Goal: Communication & Community: Answer question/provide support

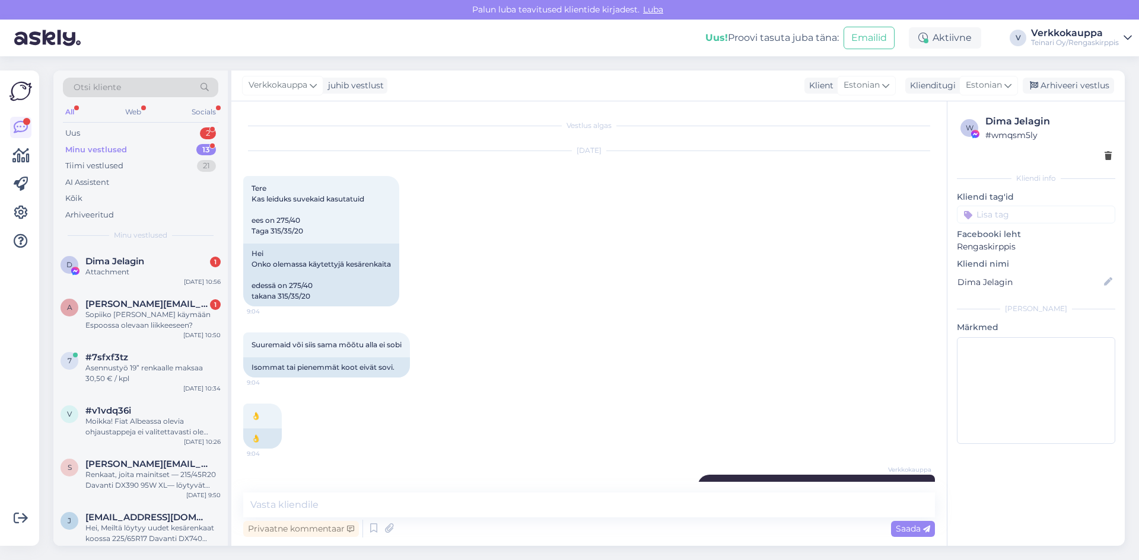
scroll to position [738, 0]
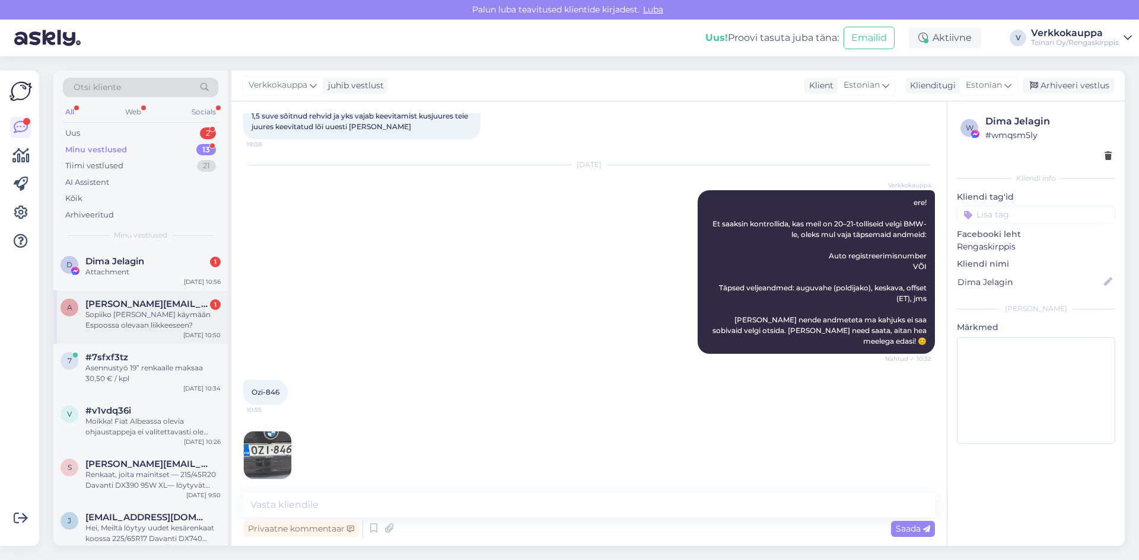
click at [162, 318] on div "Sopiiko [PERSON_NAME] käymään Espoossa olevaan liikkeeseen?" at bounding box center [152, 320] width 135 height 21
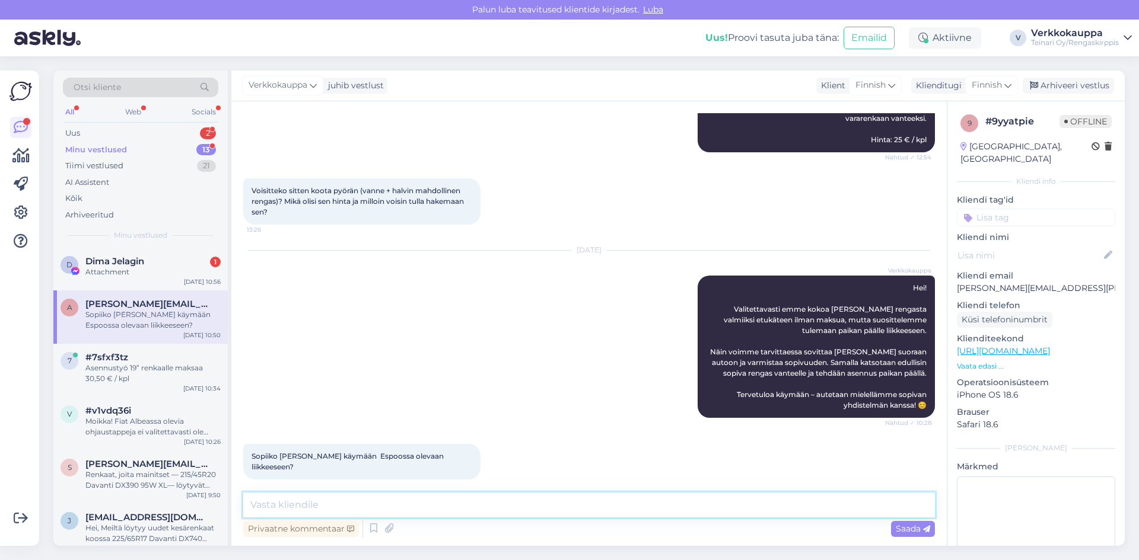
click at [400, 501] on textarea at bounding box center [589, 505] width 692 height 25
type textarea "Kyllä tervetuloa!"
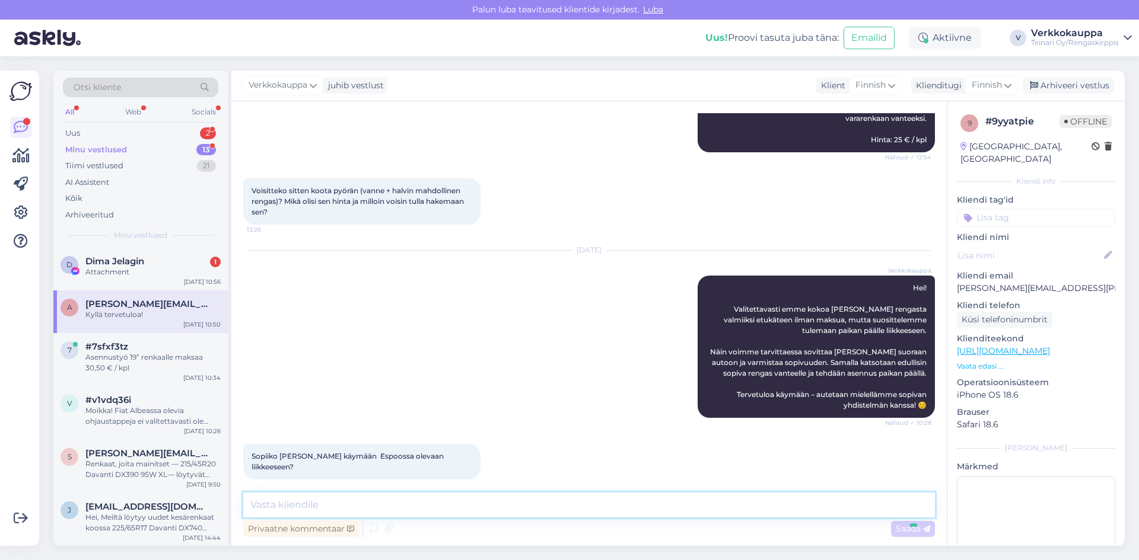
scroll to position [761, 0]
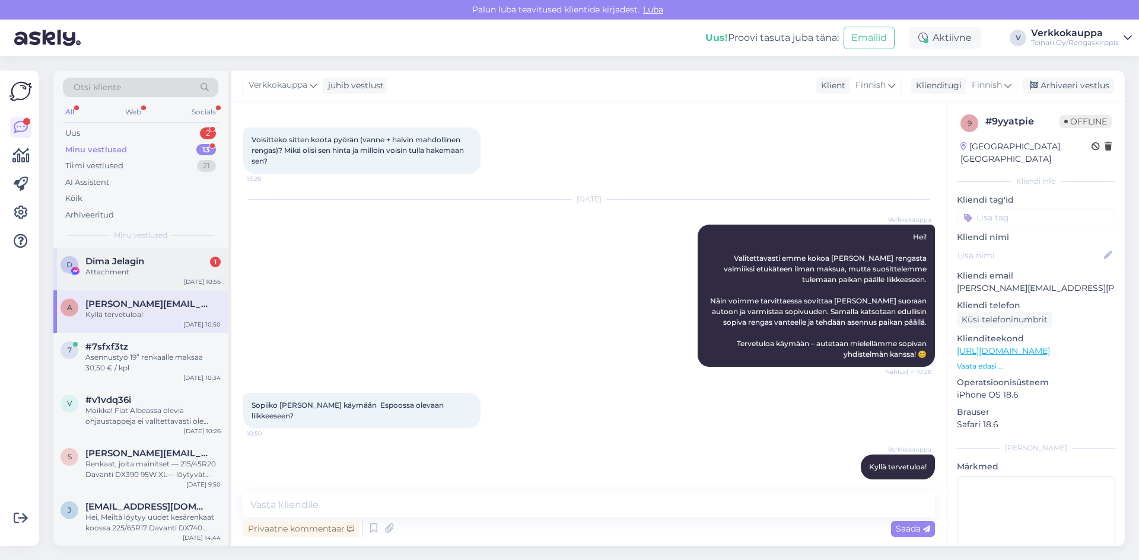
click at [152, 272] on div "Attachment" at bounding box center [152, 272] width 135 height 11
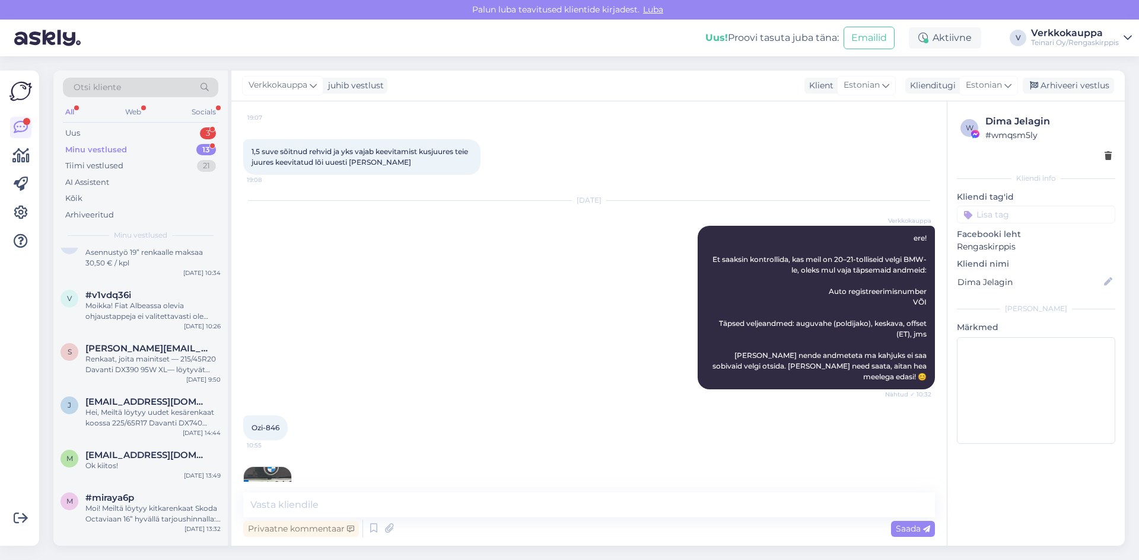
scroll to position [789, 0]
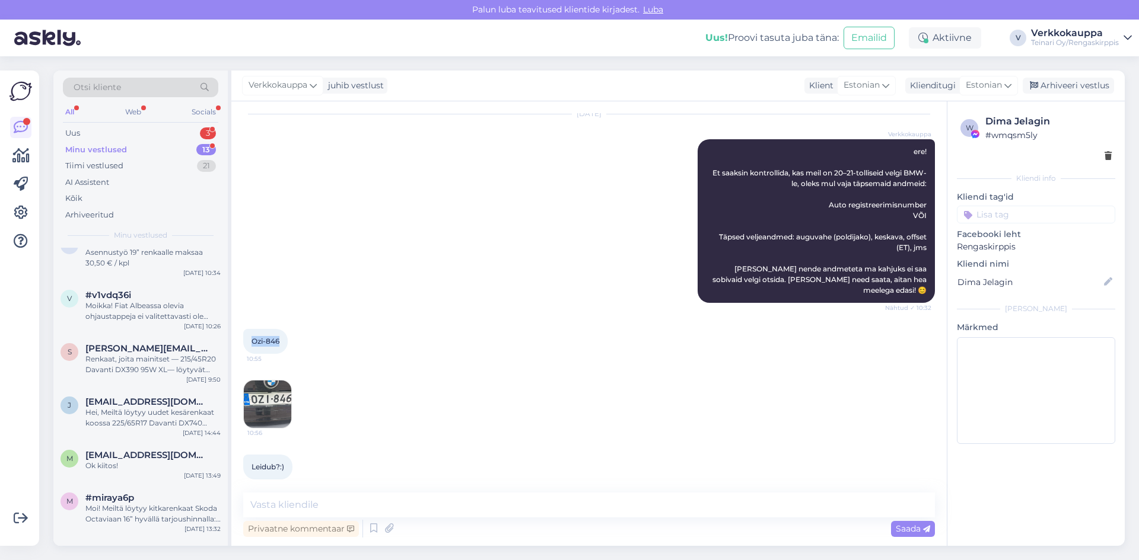
drag, startPoint x: 251, startPoint y: 332, endPoint x: 281, endPoint y: 336, distance: 30.6
click at [281, 336] on div "Ozi-846 10:55" at bounding box center [265, 341] width 44 height 25
copy span "Ozi-846"
click at [315, 498] on textarea at bounding box center [589, 505] width 692 height 25
type textarea "h"
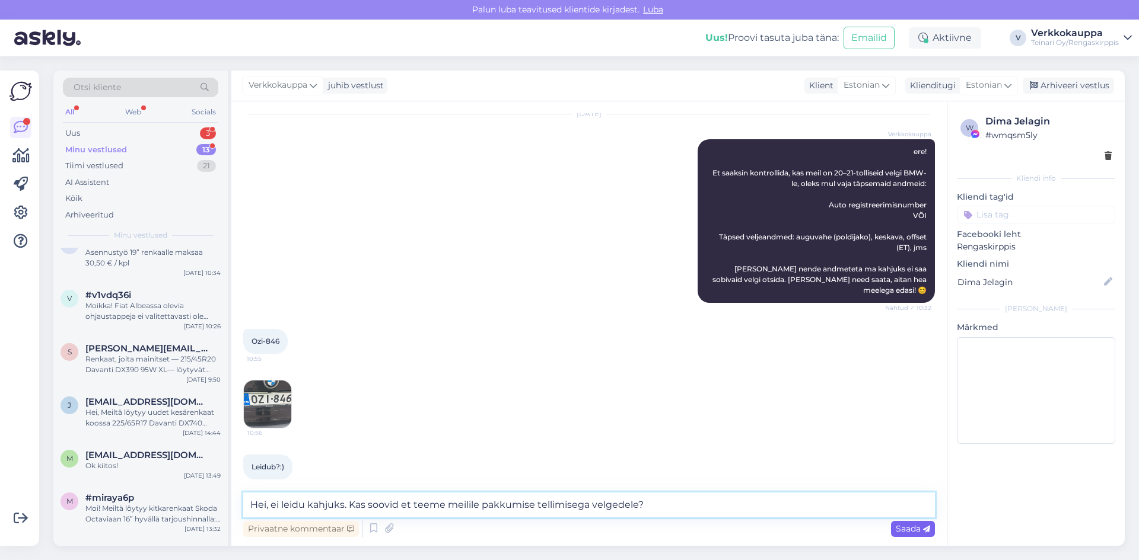
type textarea "Hei, ei leidu kahjuks. Kas soovid et teeme meilile pakkumise tellimisega velged…"
click at [904, 531] on span "Saada" at bounding box center [913, 529] width 34 height 11
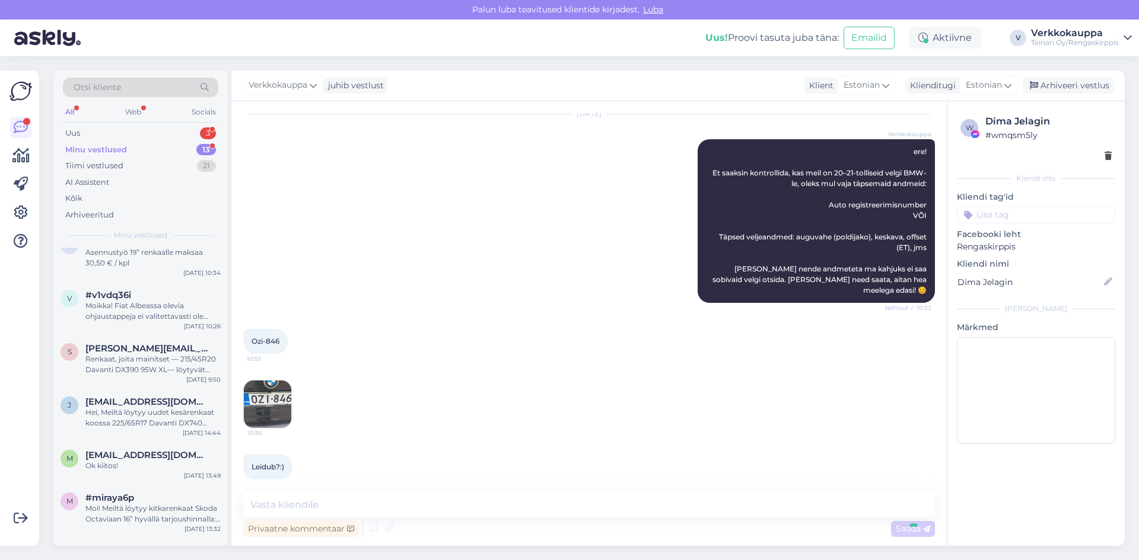
scroll to position [850, 0]
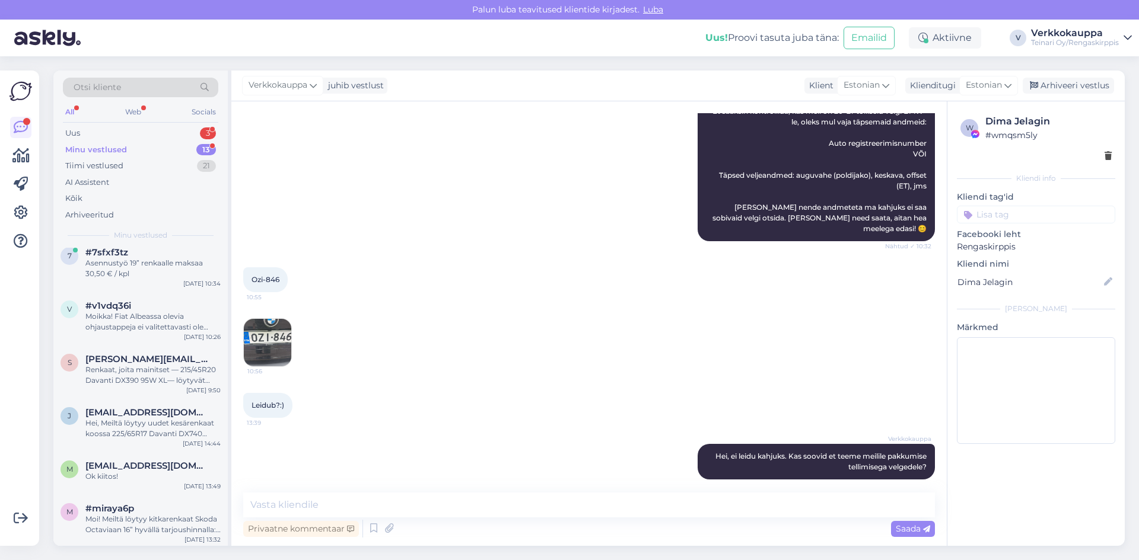
click at [522, 333] on div "10:56" at bounding box center [589, 342] width 692 height 75
click at [154, 272] on div "Asennustyö 19” renkaalle maksaa 30,50 € / kpl" at bounding box center [152, 268] width 135 height 21
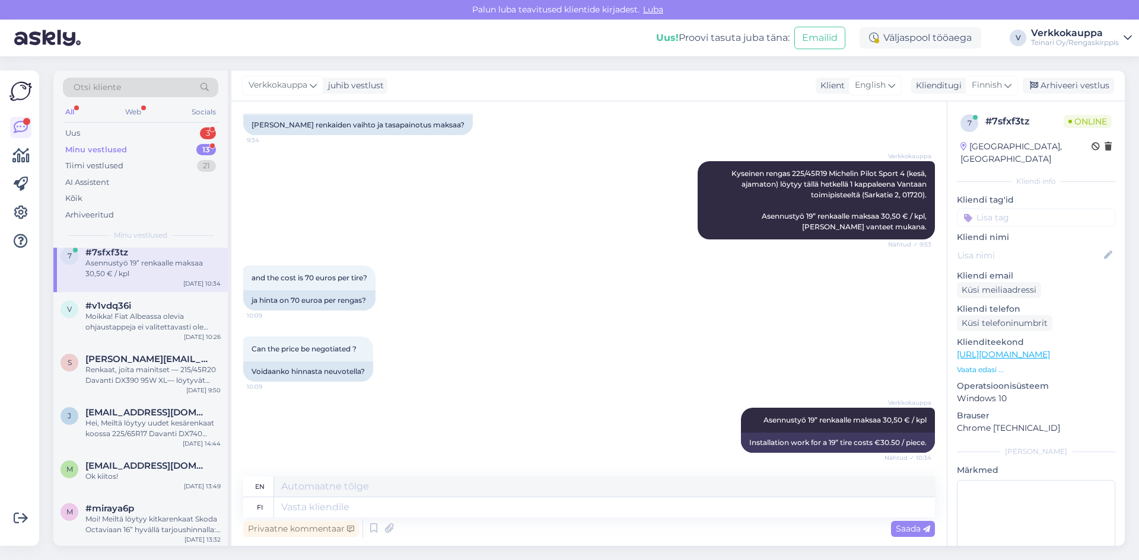
scroll to position [221, 0]
click at [97, 135] on div "Uus 3" at bounding box center [140, 133] width 155 height 17
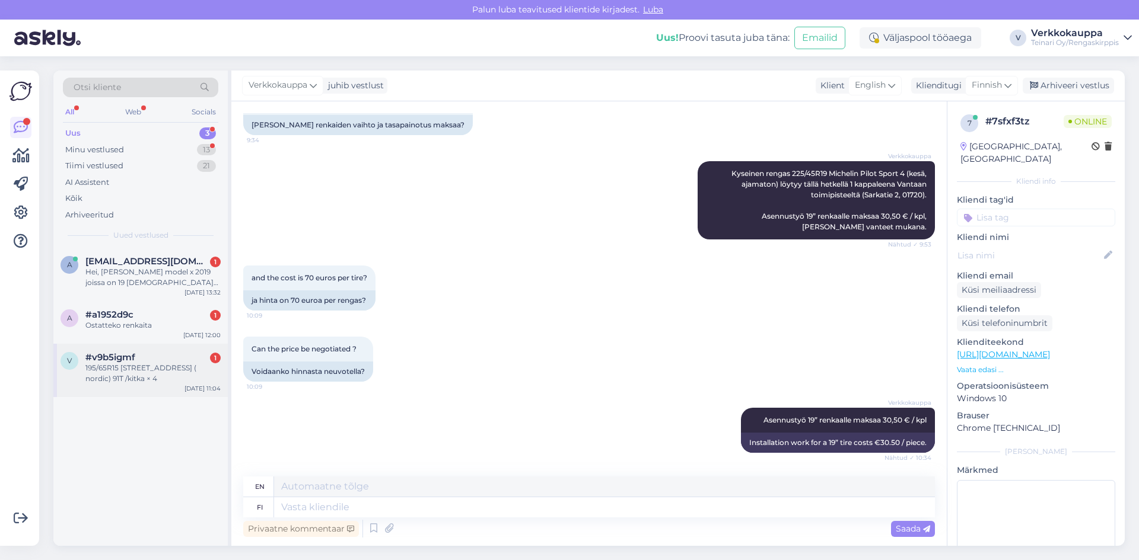
click at [134, 383] on div "195/65R15 [STREET_ADDRESS] ( nordic) 91T /kitka × 4" at bounding box center [152, 373] width 135 height 21
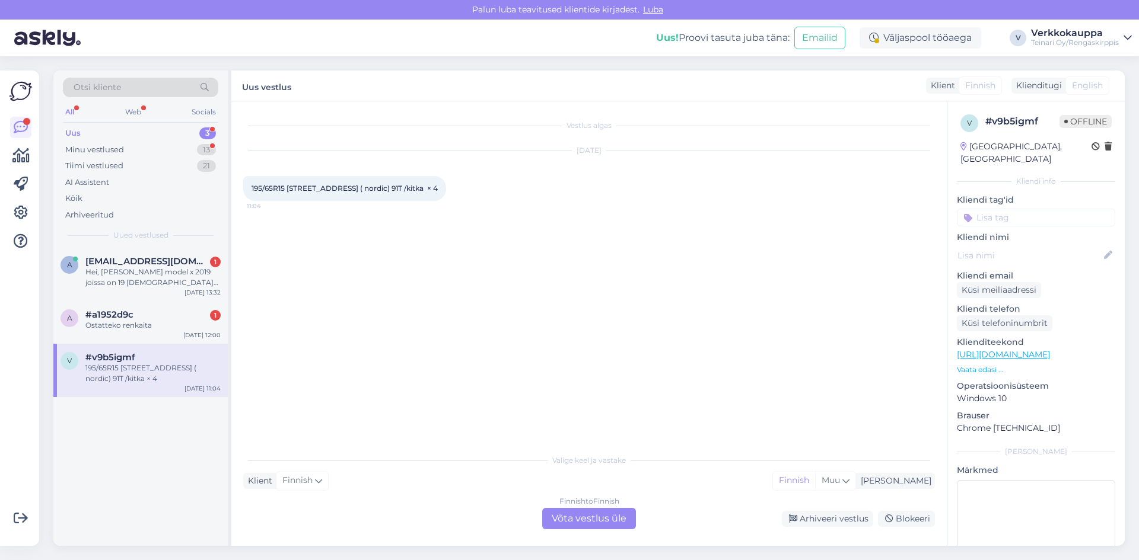
click at [973, 365] on p "Vaata edasi ..." at bounding box center [1036, 370] width 158 height 11
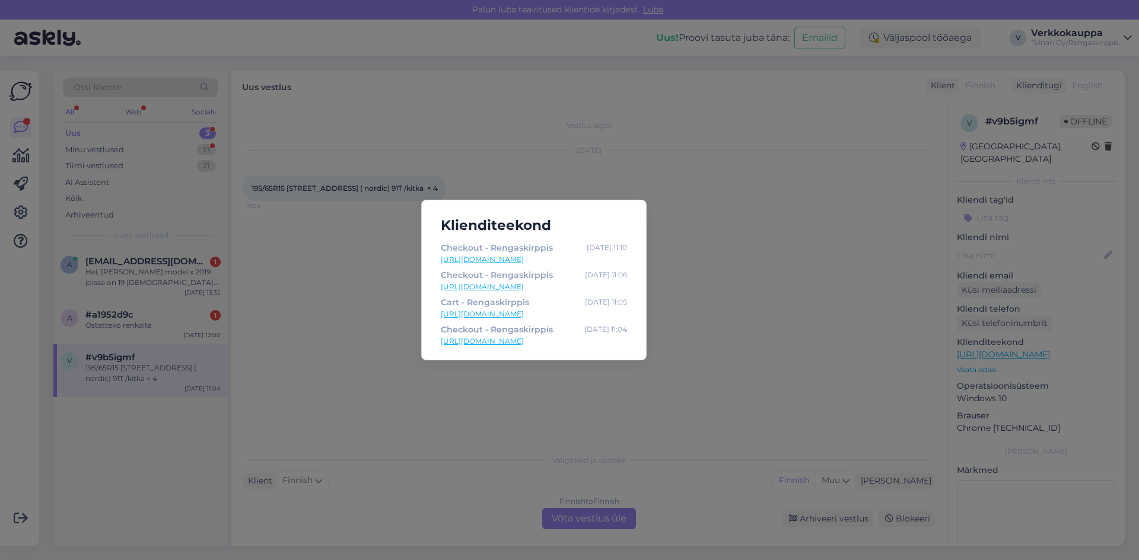
click at [539, 260] on link "[URL][DOMAIN_NAME]" at bounding box center [534, 259] width 186 height 11
click at [497, 286] on link "[URL][DOMAIN_NAME]" at bounding box center [534, 287] width 186 height 11
click at [353, 350] on div "Klienditeekond Checkout - Rengaskirppis [DATE] 11:10 [URL][DOMAIN_NAME] Checkou…" at bounding box center [569, 280] width 1139 height 560
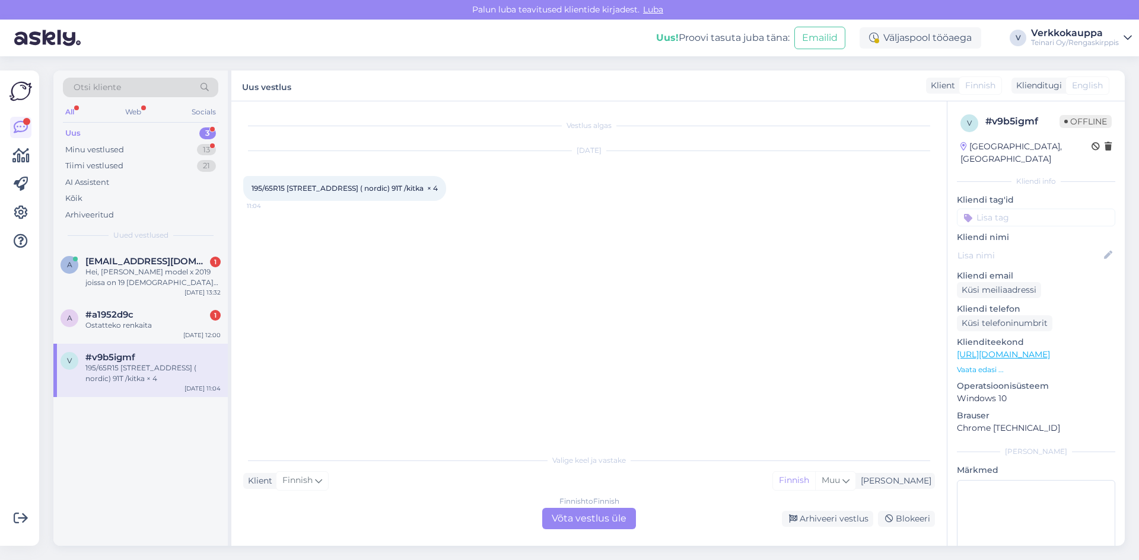
click at [618, 514] on div "Finnish to Finnish Võta vestlus üle" at bounding box center [589, 518] width 94 height 21
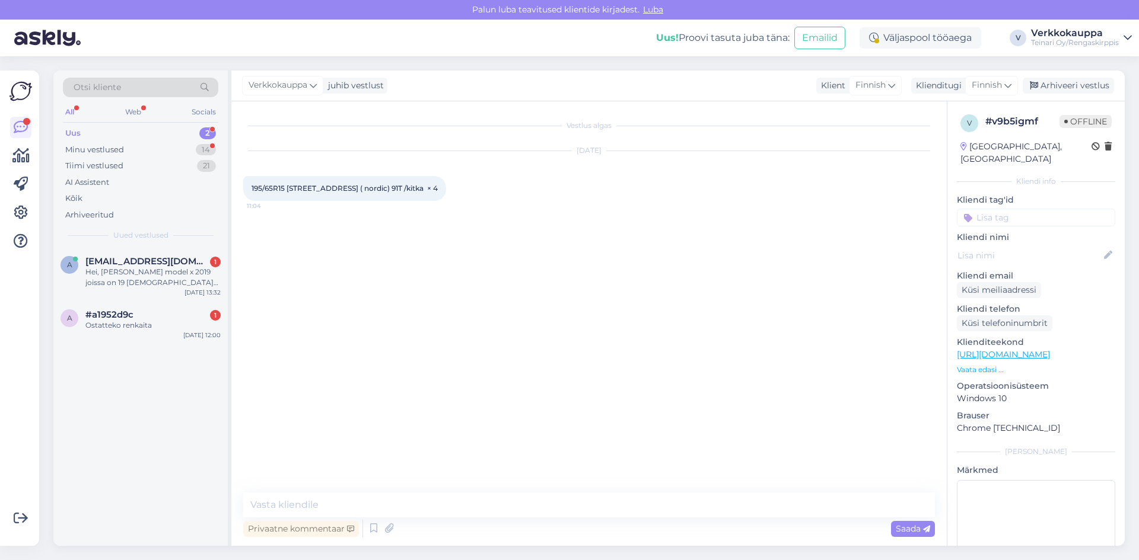
click at [990, 349] on link "[URL][DOMAIN_NAME]" at bounding box center [1003, 354] width 93 height 11
click at [132, 312] on span "#a1952d9c" at bounding box center [109, 315] width 48 height 11
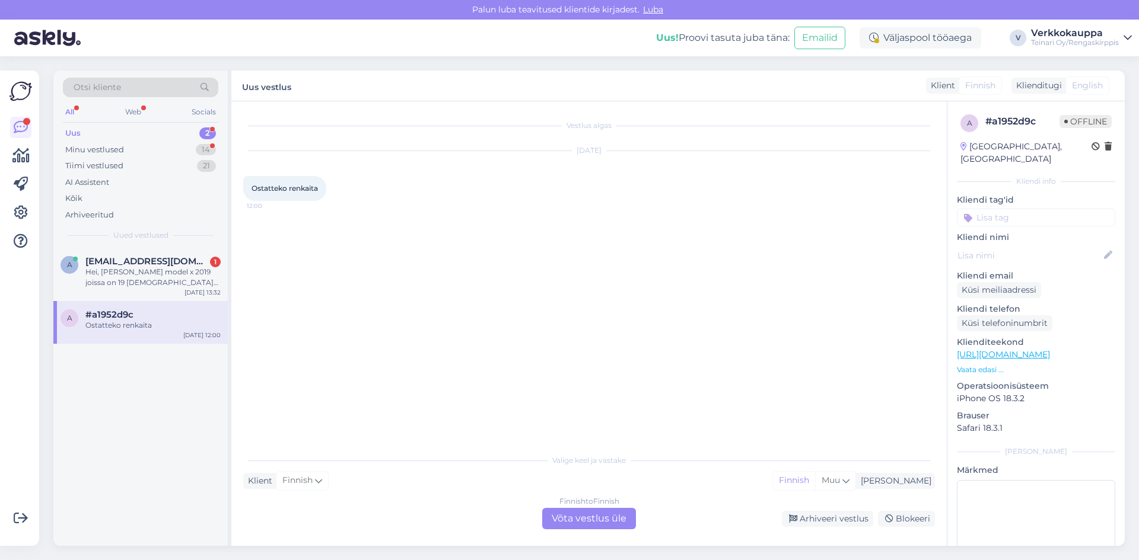
click at [573, 514] on div "Finnish to Finnish Võta vestlus üle" at bounding box center [589, 518] width 94 height 21
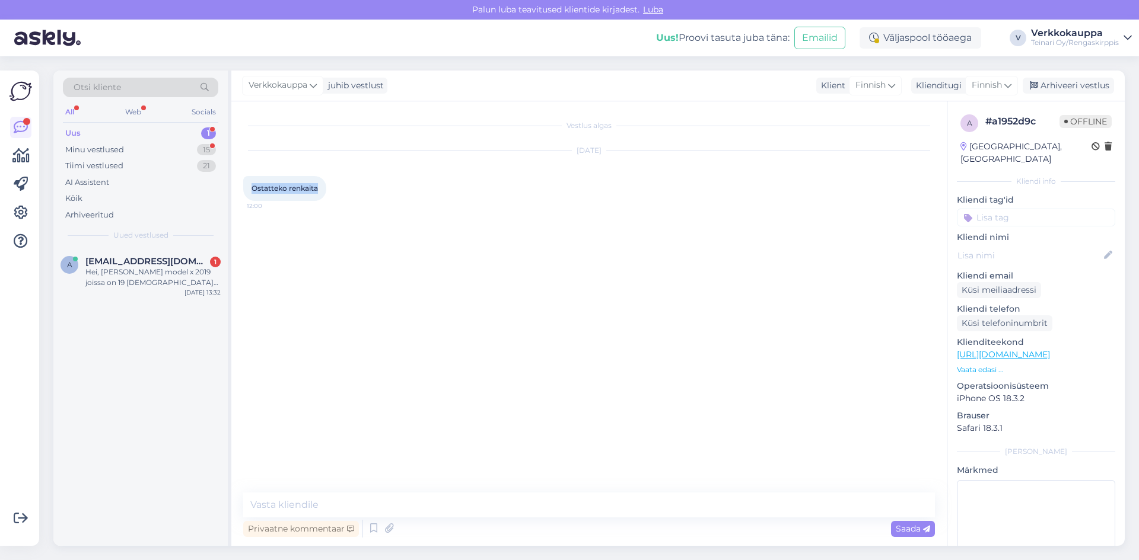
drag, startPoint x: 250, startPoint y: 187, endPoint x: 324, endPoint y: 192, distance: 74.2
click at [324, 192] on div "Ostatteko renkaita 12:00" at bounding box center [284, 188] width 83 height 25
copy span "Ostatteko renkaita"
paste textarea "Hei, Ostamme renkaita, mutta ne täytyy tuoda arvioitavaksi paikan päälle. Irtor…"
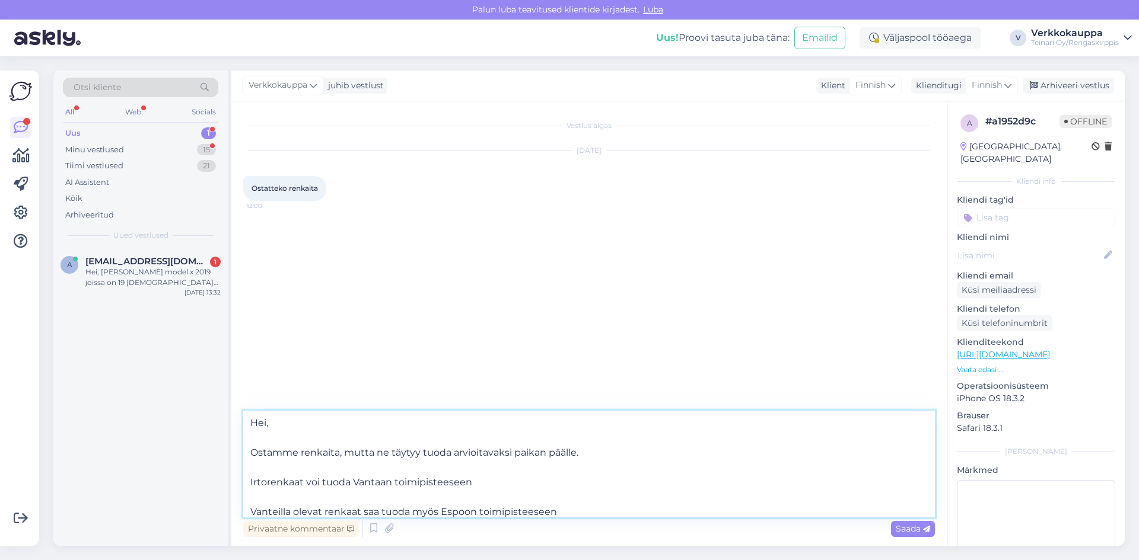
scroll to position [30, 0]
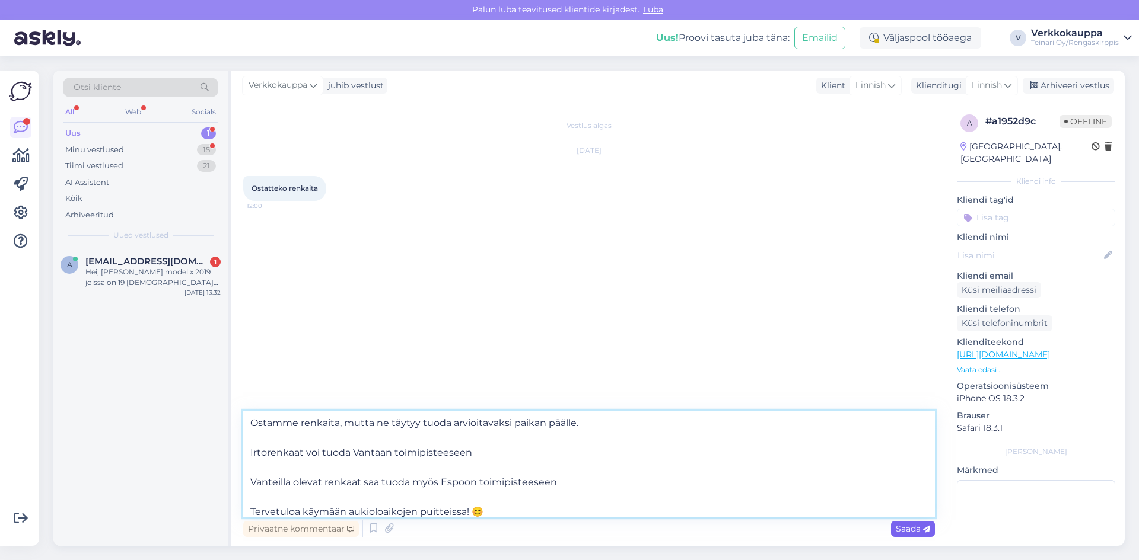
type textarea "Hei, Ostamme renkaita, mutta ne täytyy tuoda arvioitavaksi paikan päälle. Irtor…"
click at [894, 528] on div "Saada" at bounding box center [913, 529] width 44 height 16
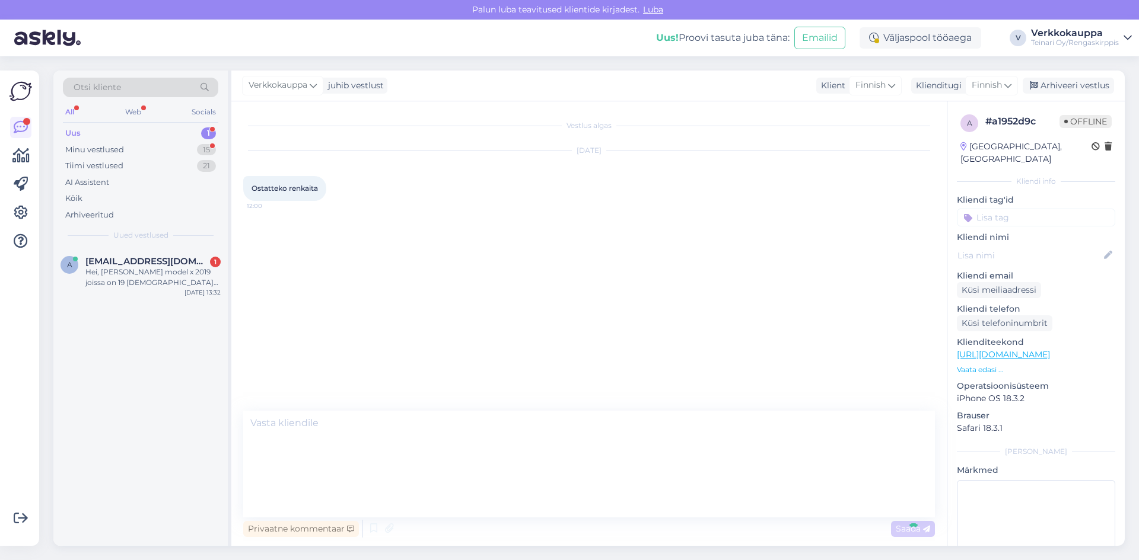
scroll to position [0, 0]
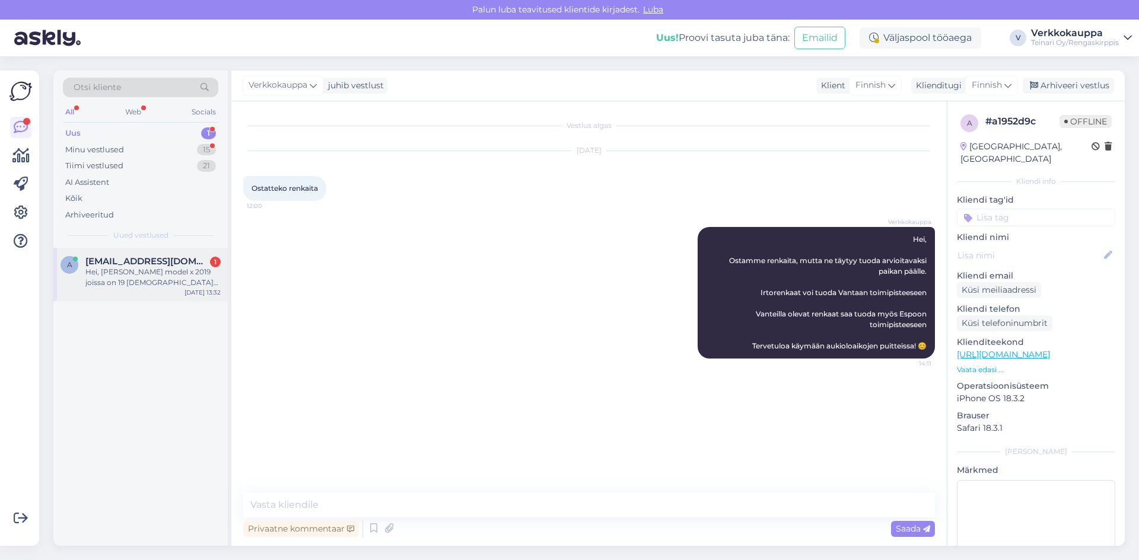
click at [117, 265] on span "[EMAIL_ADDRESS][DOMAIN_NAME]" at bounding box center [146, 261] width 123 height 11
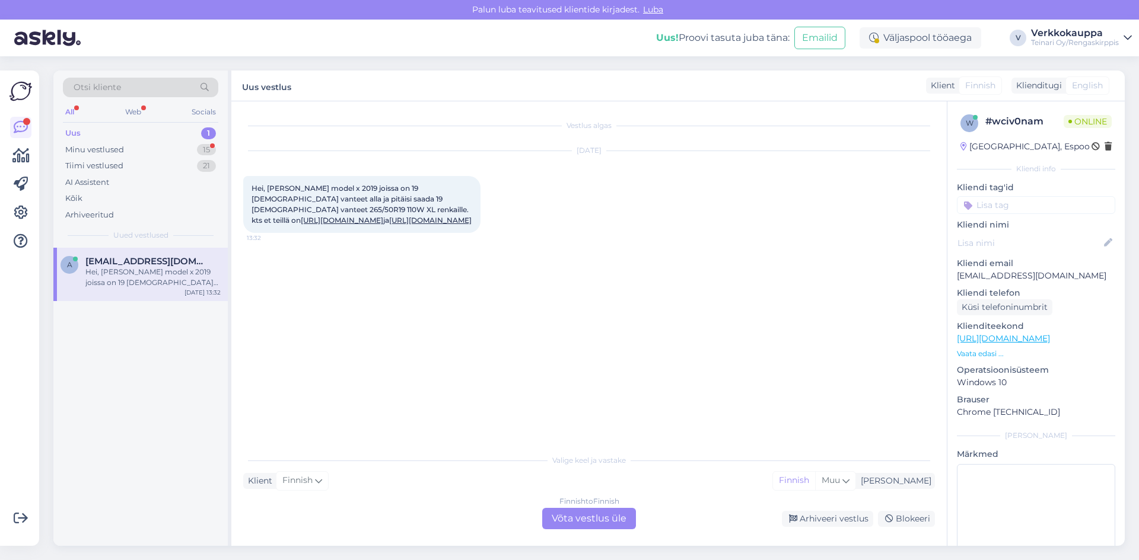
click at [383, 216] on link "[URL][DOMAIN_NAME]" at bounding box center [342, 220] width 82 height 9
click at [410, 221] on link "[URL][DOMAIN_NAME]" at bounding box center [430, 220] width 82 height 9
click at [595, 520] on div "Finnish to Finnish Võta vestlus üle" at bounding box center [589, 518] width 94 height 21
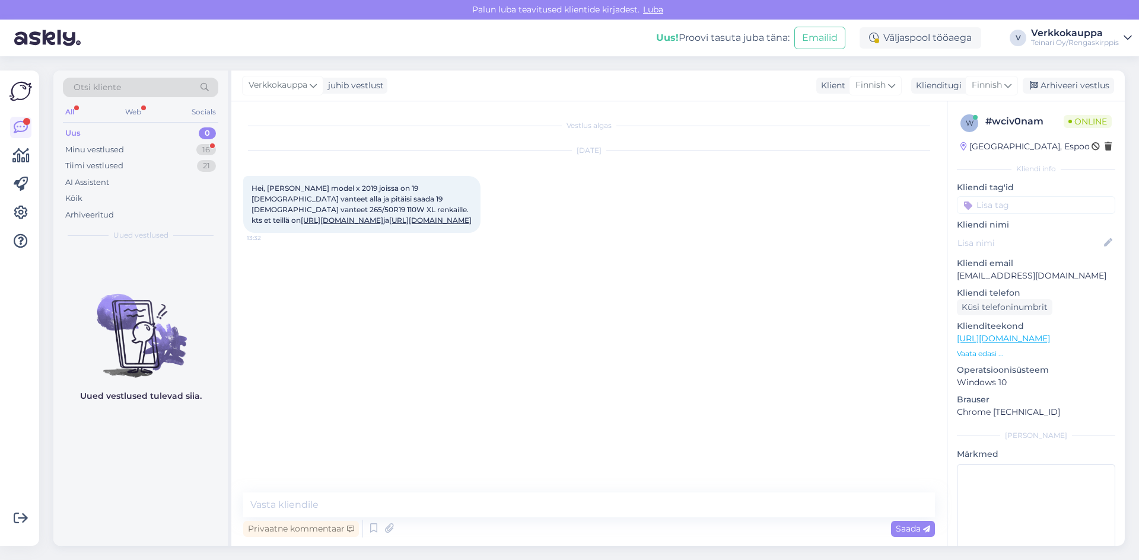
click at [376, 216] on link "[URL][DOMAIN_NAME]" at bounding box center [342, 220] width 82 height 9
click at [383, 216] on link "[URL][DOMAIN_NAME]" at bounding box center [342, 220] width 82 height 9
click at [399, 221] on link "[URL][DOMAIN_NAME]" at bounding box center [430, 220] width 82 height 9
drag, startPoint x: 253, startPoint y: 186, endPoint x: 398, endPoint y: 230, distance: 152.0
click at [398, 230] on div "Hei, [PERSON_NAME] model x 2019 joissa on 19 [DEMOGRAPHIC_DATA] vanteet alla ja…" at bounding box center [361, 204] width 237 height 57
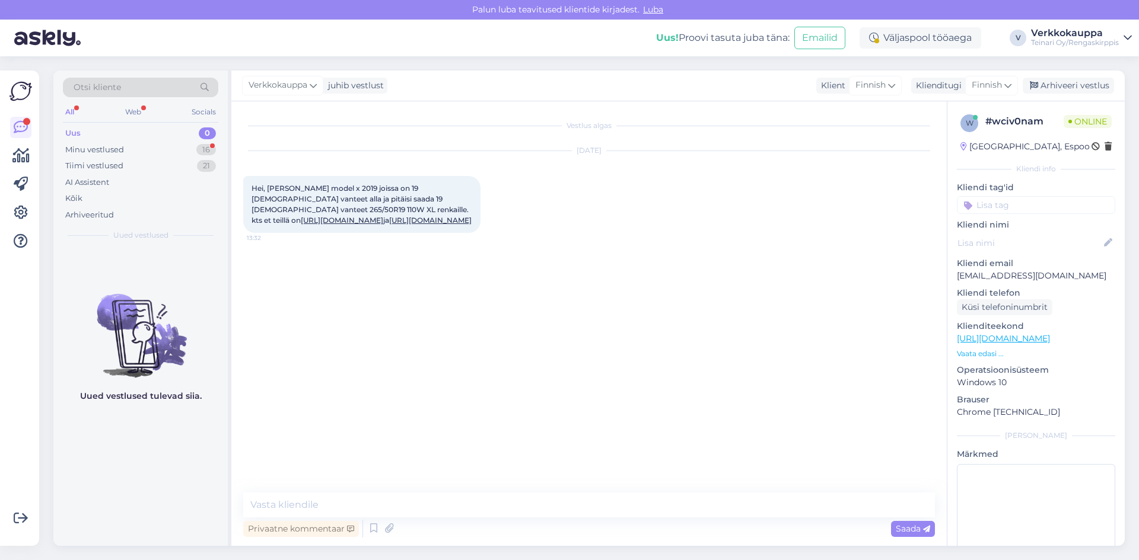
copy span "Hei, [PERSON_NAME] model x 2019 joissa on 19 [DEMOGRAPHIC_DATA] vanteet alla ja…"
paste textarea "Hei, Molemmat katsomasi vannesarjat ovat saatavilla Espoon toimipisteessä, [PER…"
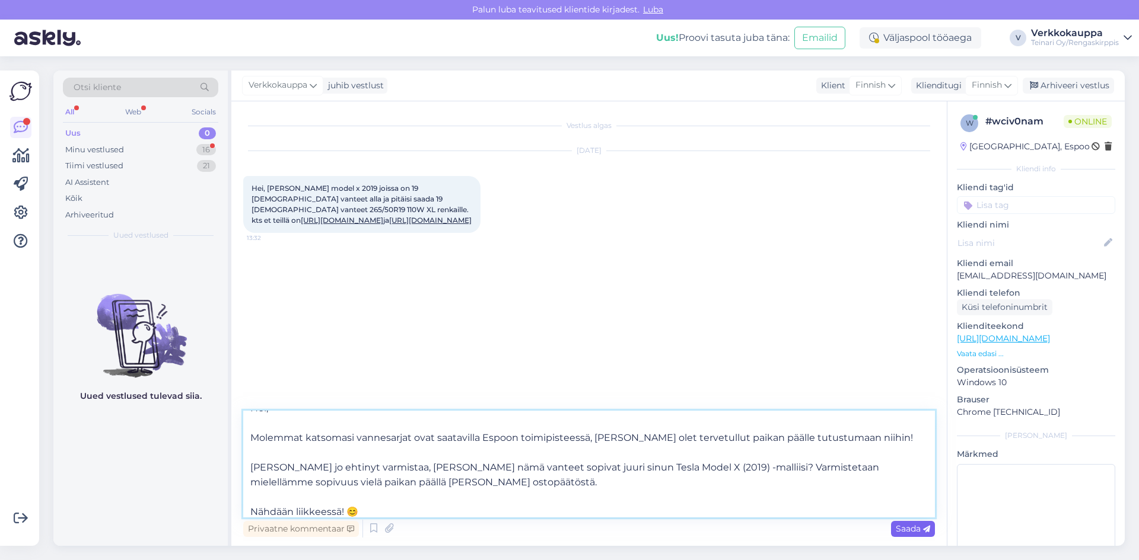
type textarea "Hei, Molemmat katsomasi vannesarjat ovat saatavilla Espoon toimipisteessä, [PER…"
click at [906, 533] on span "Saada" at bounding box center [913, 529] width 34 height 11
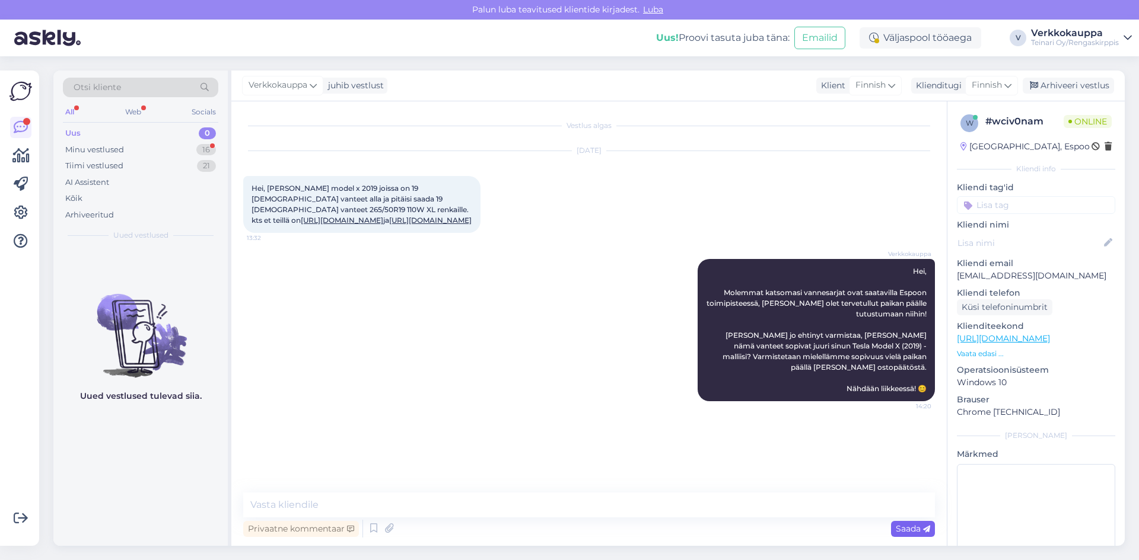
scroll to position [0, 0]
click at [104, 131] on div "Uus 0" at bounding box center [140, 133] width 155 height 17
click at [98, 149] on div "Minu vestlused" at bounding box center [94, 150] width 59 height 12
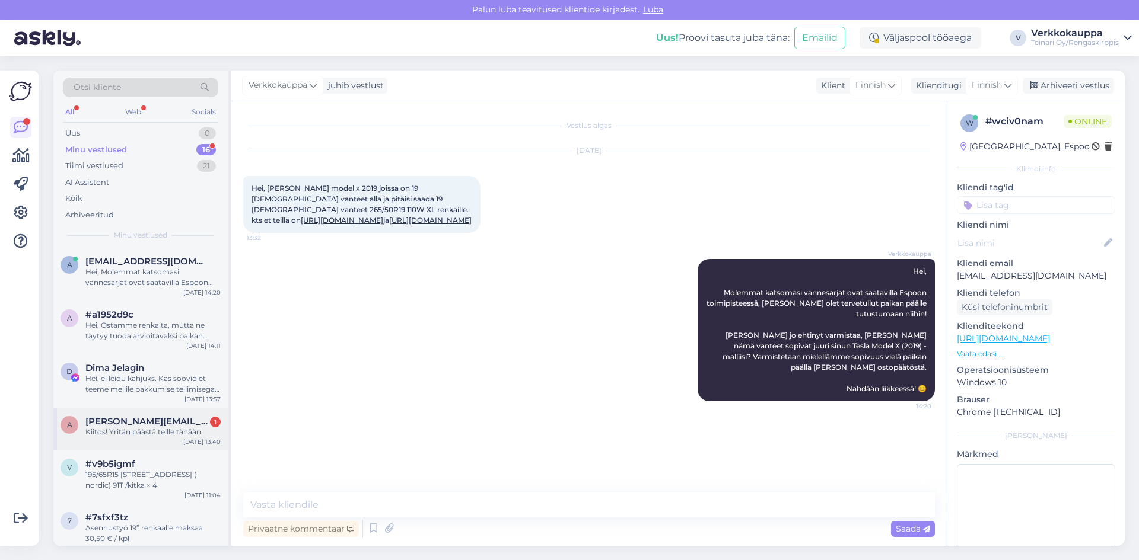
click at [161, 435] on div "Kiitos! Yritän päästä teille tänään." at bounding box center [152, 432] width 135 height 11
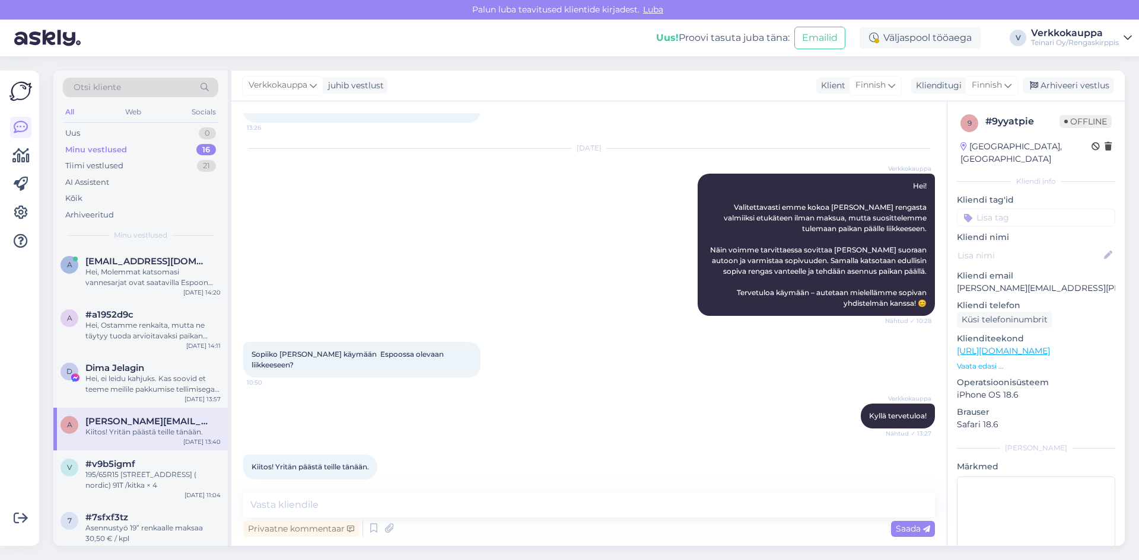
drag, startPoint x: 239, startPoint y: 0, endPoint x: 470, endPoint y: 176, distance: 290.3
click at [470, 179] on div "[DATE] Verkkokauppa Hei! Valitettavasti emme kokoa [PERSON_NAME] rengasta valmi…" at bounding box center [589, 232] width 692 height 193
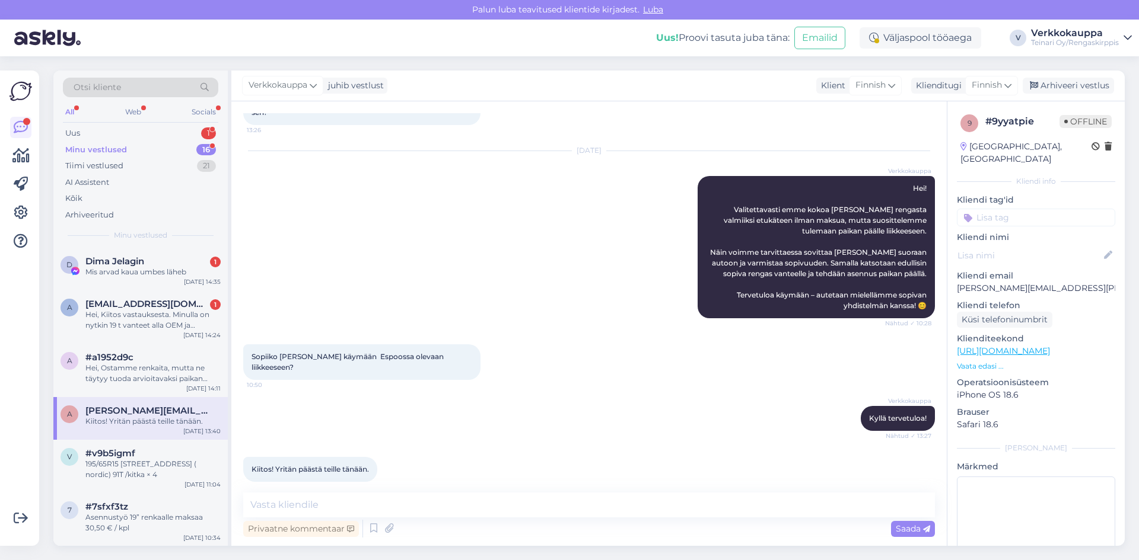
scroll to position [812, 0]
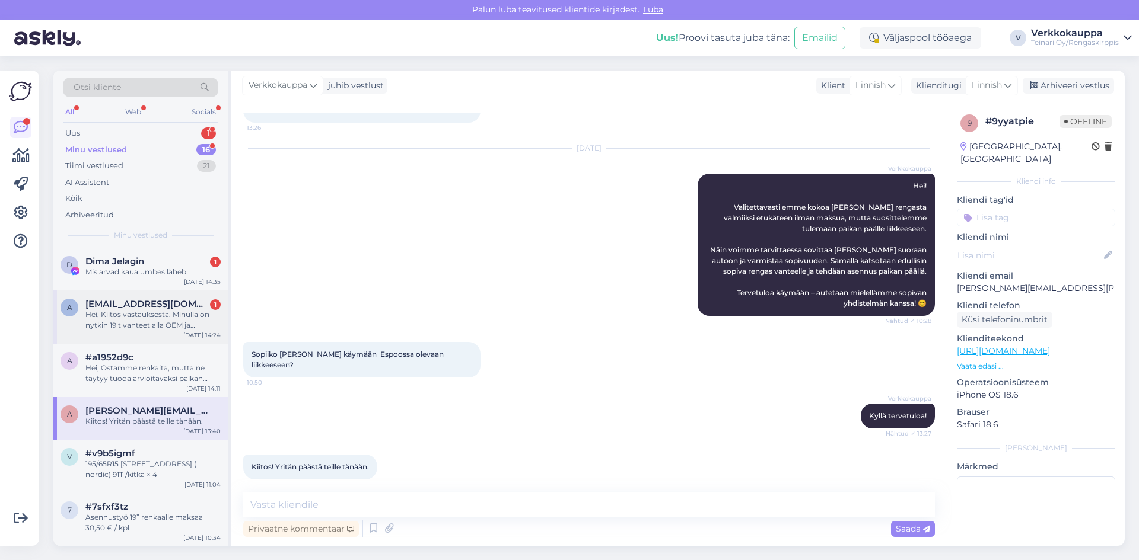
click at [132, 318] on div "Hei, Kiitos vastauksesta. Minulla on nytkin 19 t vanteet alla OEM ja [PERSON_NA…" at bounding box center [152, 320] width 135 height 21
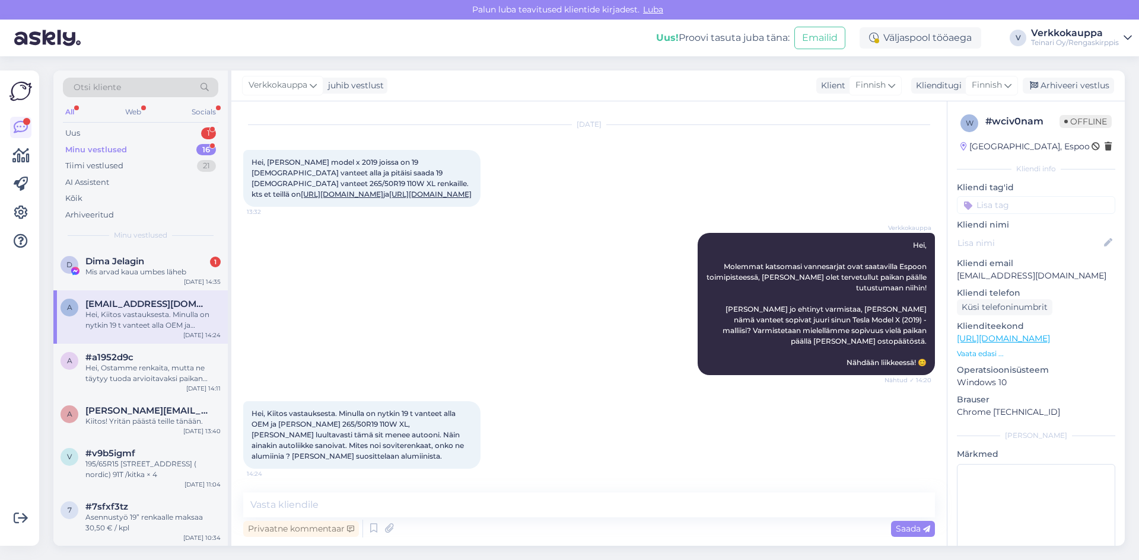
click at [136, 319] on div "Hei, Kiitos vastauksesta. Minulla on nytkin 19 t vanteet alla OEM ja [PERSON_NA…" at bounding box center [152, 320] width 135 height 21
click at [148, 265] on div "Dima Jelagin 1" at bounding box center [152, 261] width 135 height 11
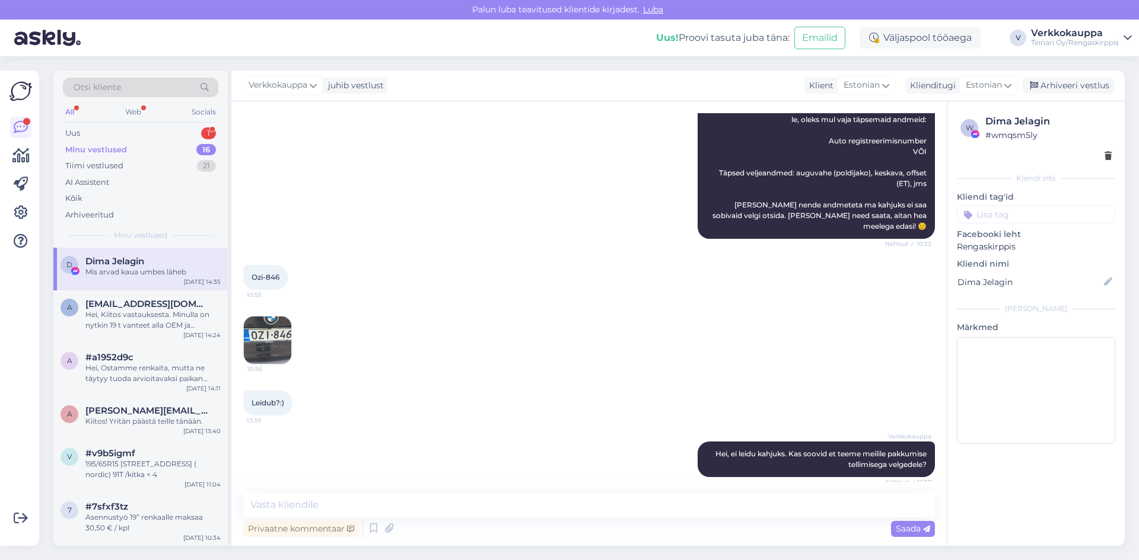
scroll to position [842, 0]
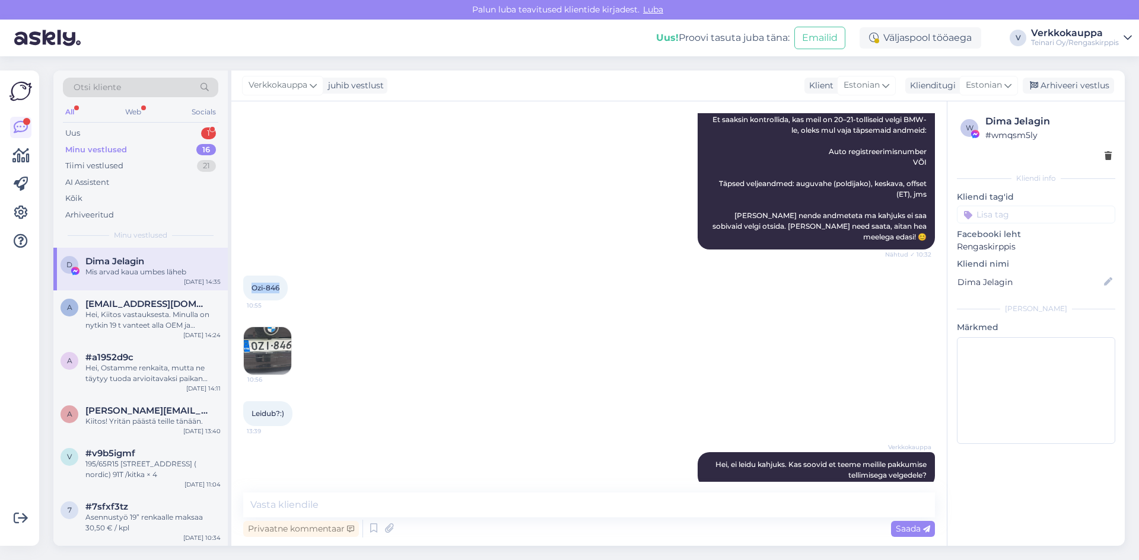
drag, startPoint x: 252, startPoint y: 276, endPoint x: 280, endPoint y: 278, distance: 28.0
click at [280, 278] on div "Ozi-846 10:55" at bounding box center [265, 288] width 44 height 25
copy span "Ozi-846"
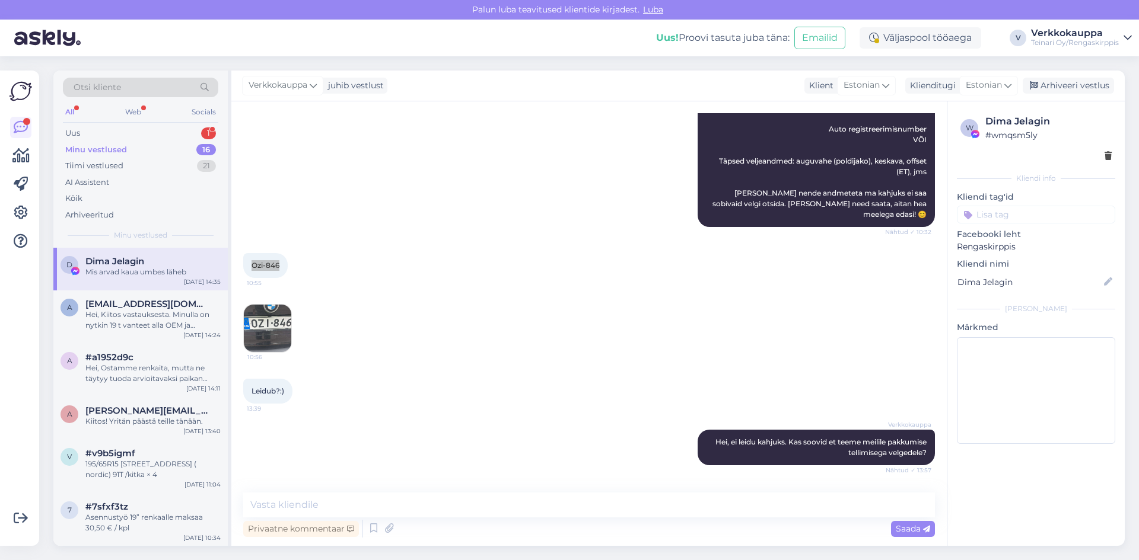
scroll to position [901, 0]
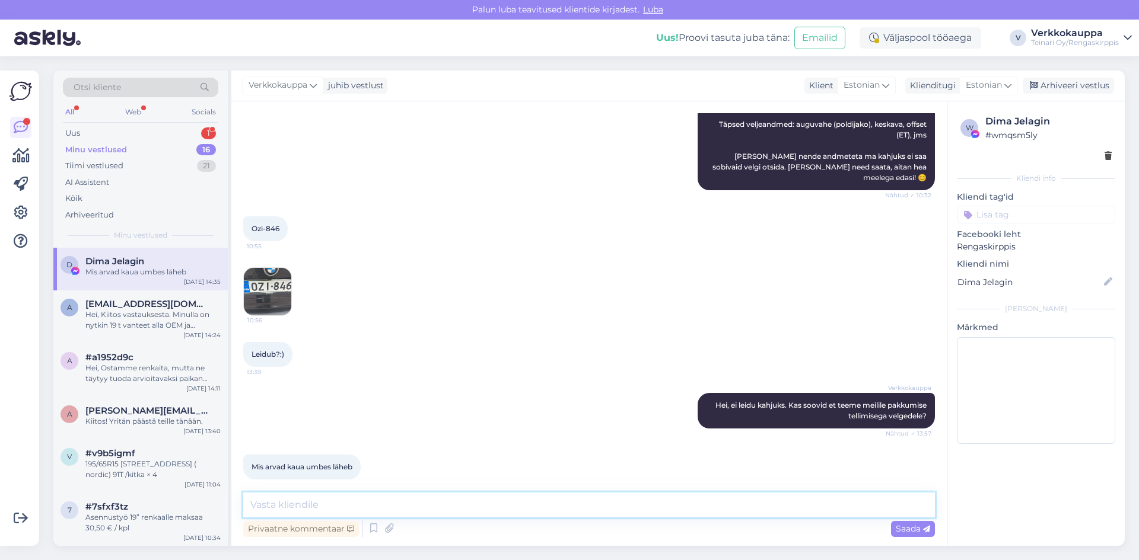
click at [308, 501] on textarea at bounding box center [589, 505] width 692 height 25
type textarea "p"
type textarea "P"
type textarea "k"
click at [255, 508] on textarea "palun kirjutage meil siia kuhu pakkumine teha, pakkumisest leiate" at bounding box center [589, 505] width 692 height 25
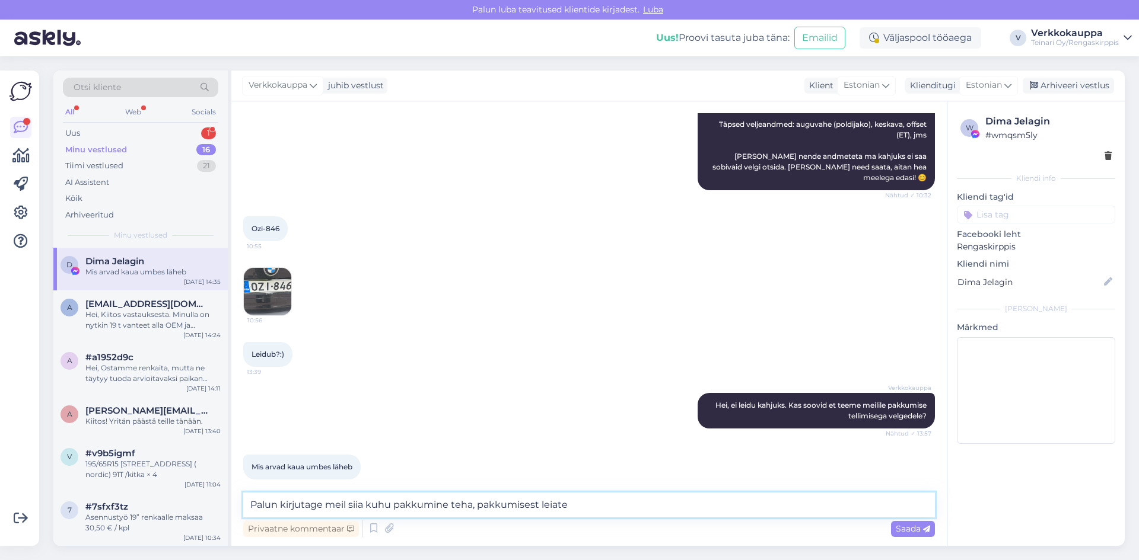
click at [577, 507] on textarea "Palun kirjutage meil siia kuhu pakkumine teha, pakkumisest leiate" at bounding box center [589, 505] width 692 height 25
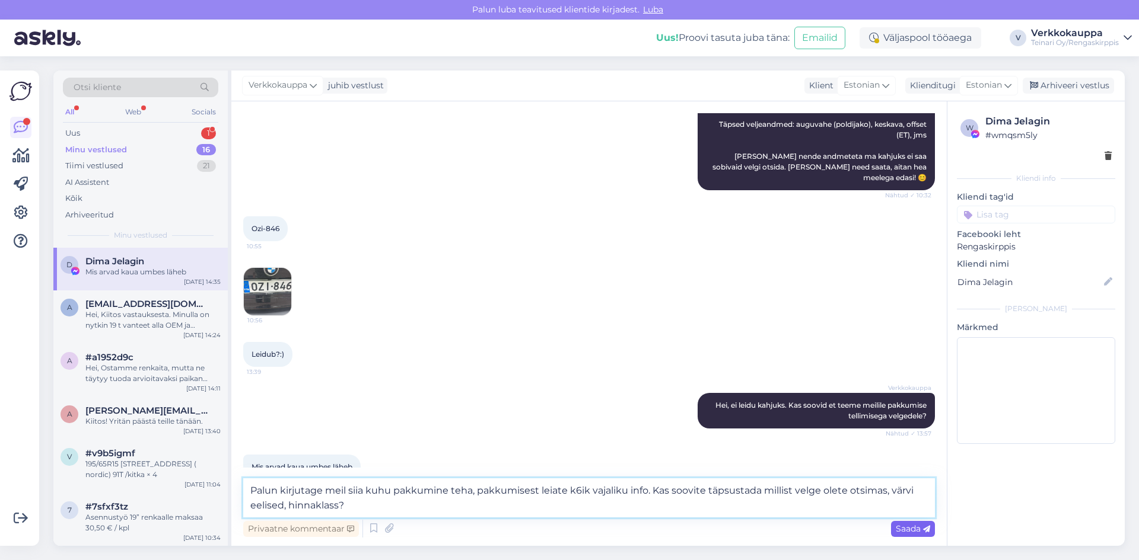
type textarea "Palun kirjutage meil siia kuhu pakkumine teha, pakkumisest leiate k6ik vajaliku…"
click at [897, 530] on span "Saada" at bounding box center [913, 529] width 34 height 11
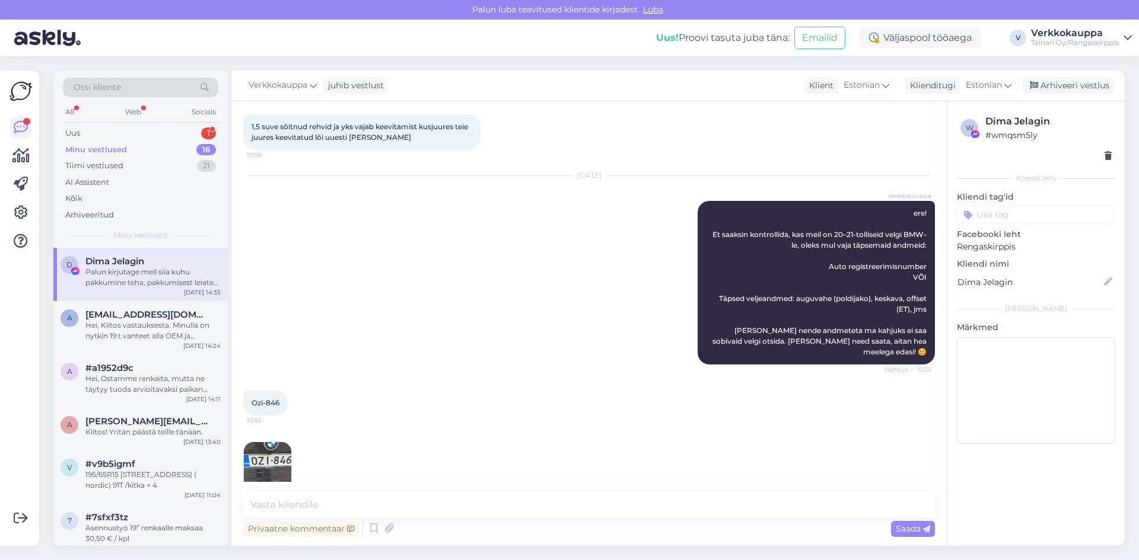
scroll to position [855, 0]
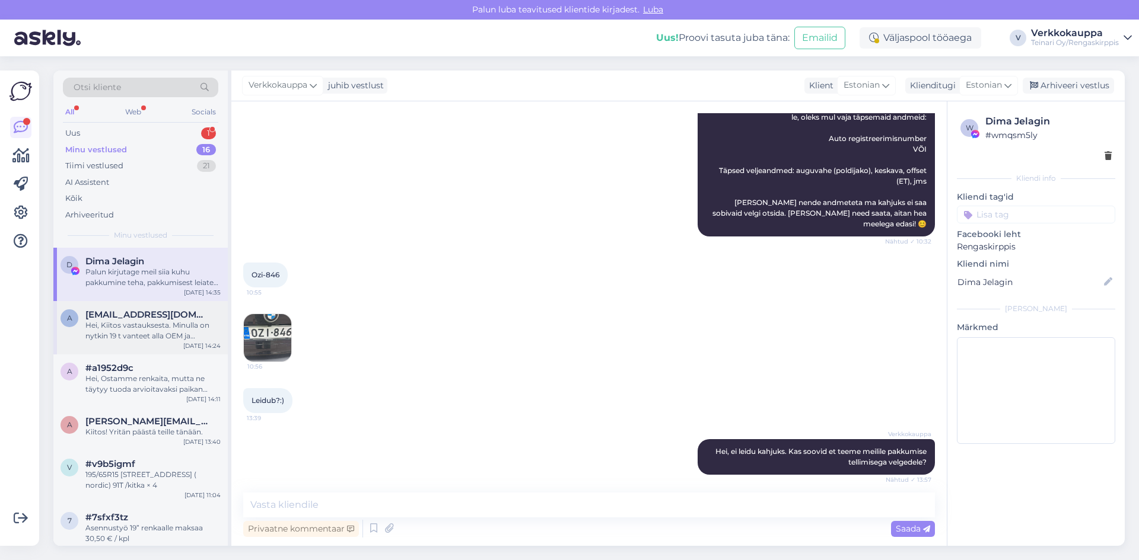
click at [128, 336] on div "Hei, Kiitos vastauksesta. Minulla on nytkin 19 t vanteet alla OEM ja [PERSON_NA…" at bounding box center [152, 330] width 135 height 21
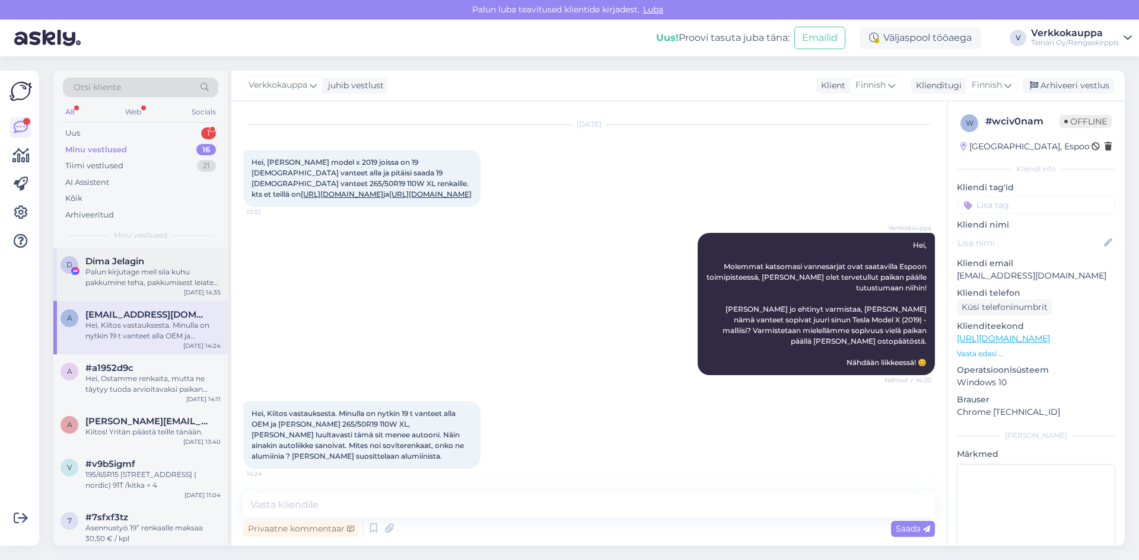
click at [136, 275] on div "Palun kirjutage meil siia kuhu pakkumine teha, pakkumisest leiate k6ik vajaliku…" at bounding box center [152, 277] width 135 height 21
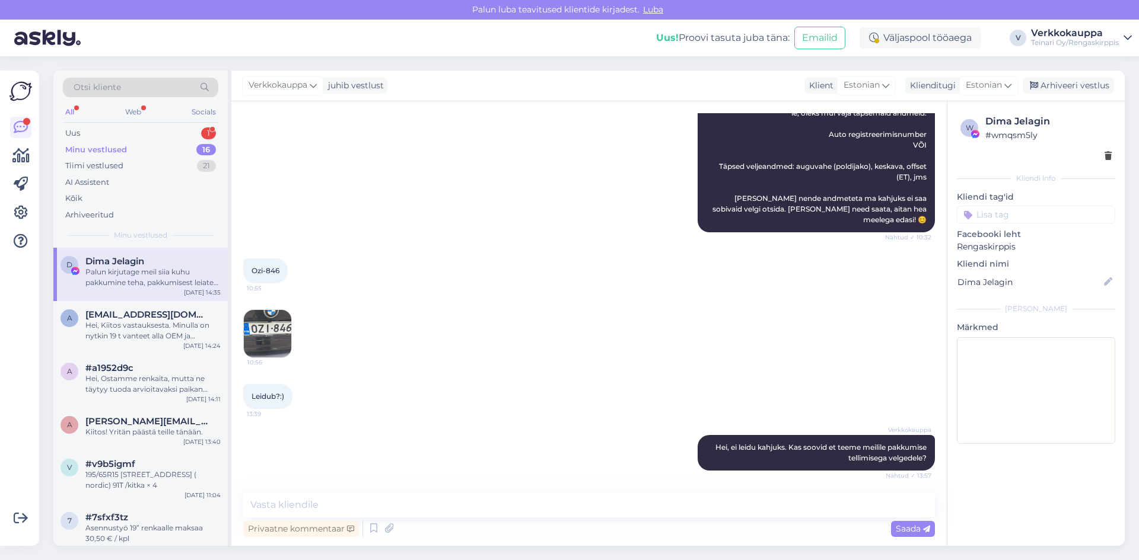
scroll to position [974, 0]
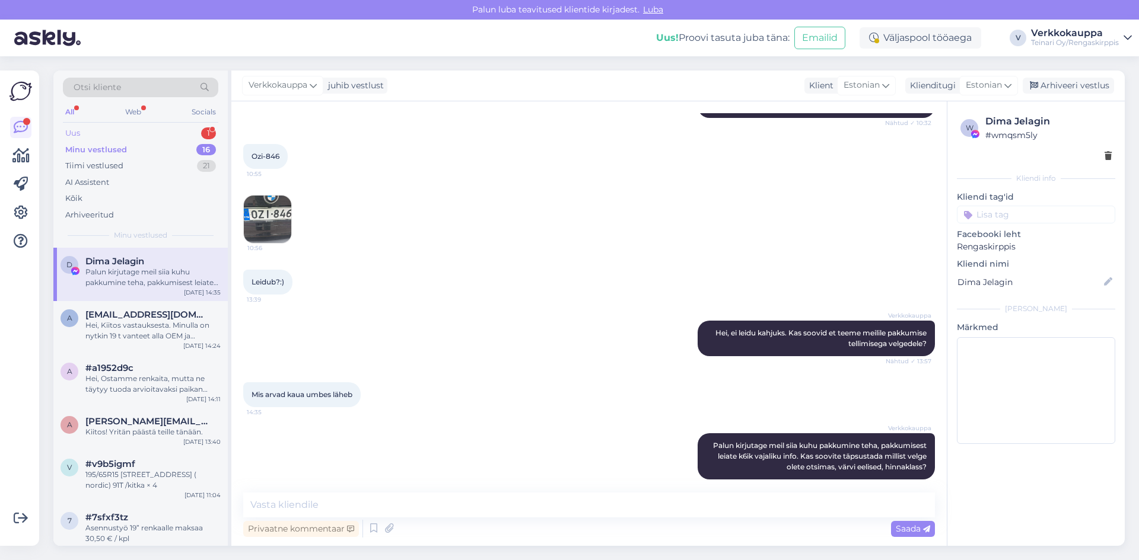
click at [74, 132] on div "Uus" at bounding box center [72, 134] width 15 height 12
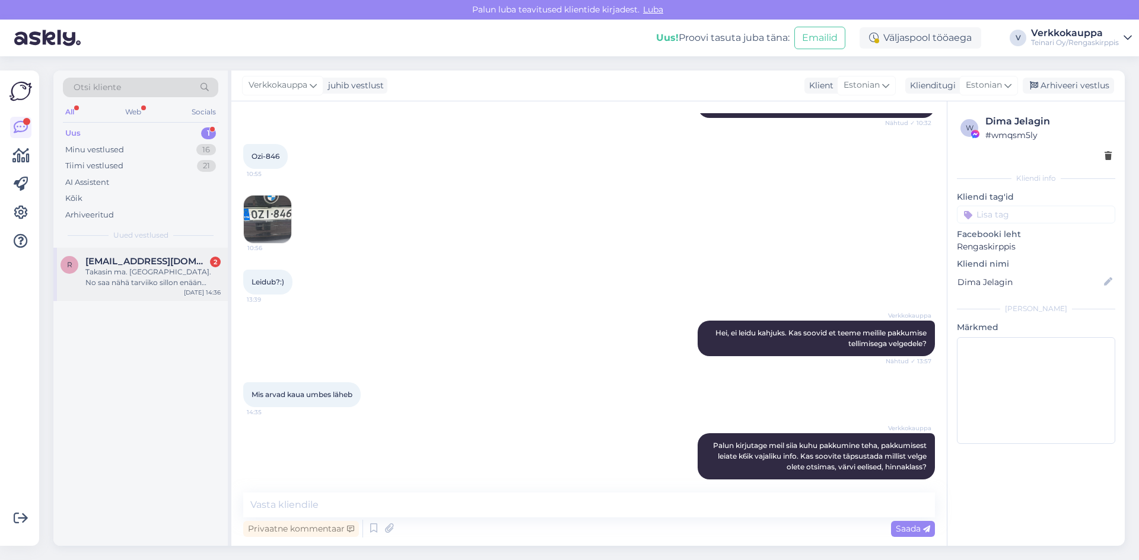
click at [165, 281] on div "Takasin ma. [GEOGRAPHIC_DATA]. No saa nähä tarviiko sillon enään pitäis saada t…" at bounding box center [152, 277] width 135 height 21
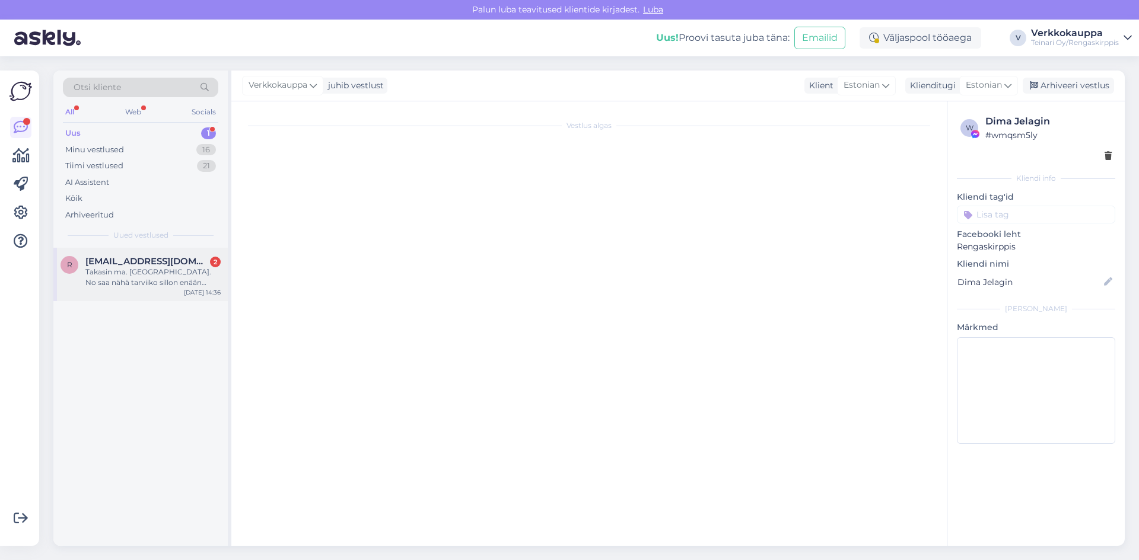
scroll to position [0, 0]
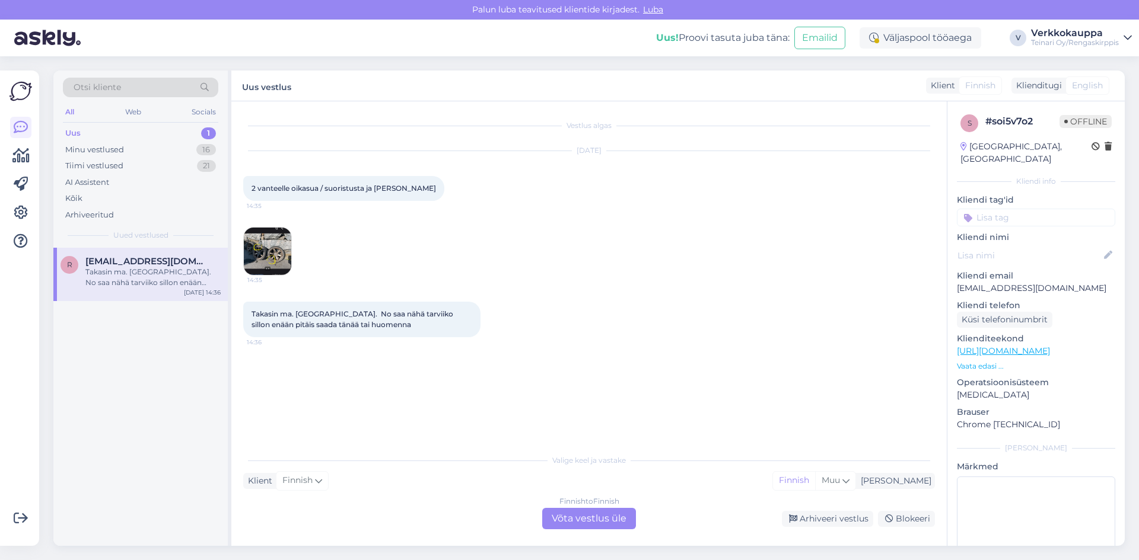
click at [271, 254] on img at bounding box center [267, 251] width 47 height 47
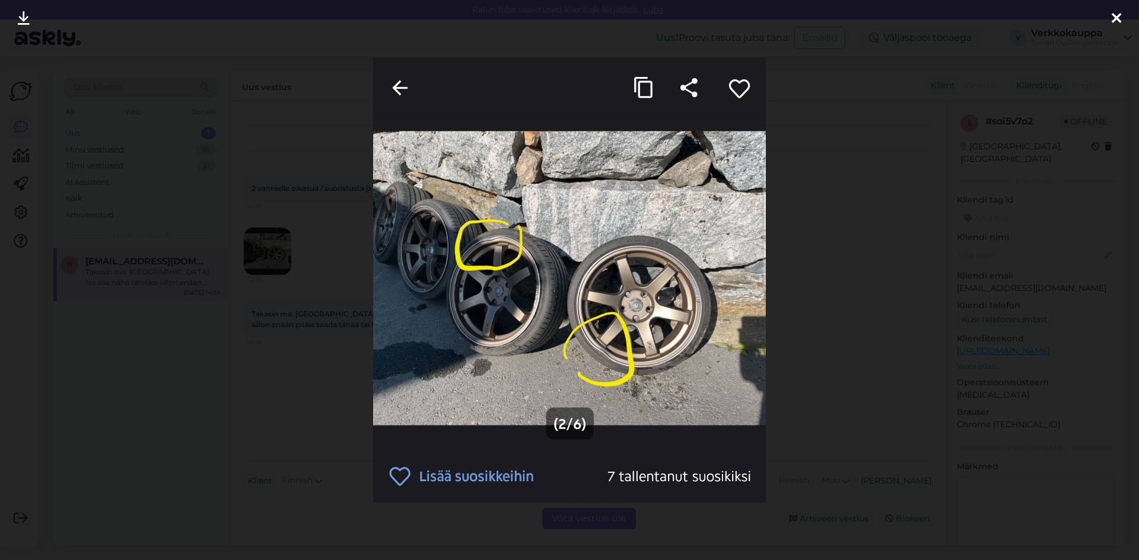
click at [296, 425] on div at bounding box center [569, 280] width 1139 height 560
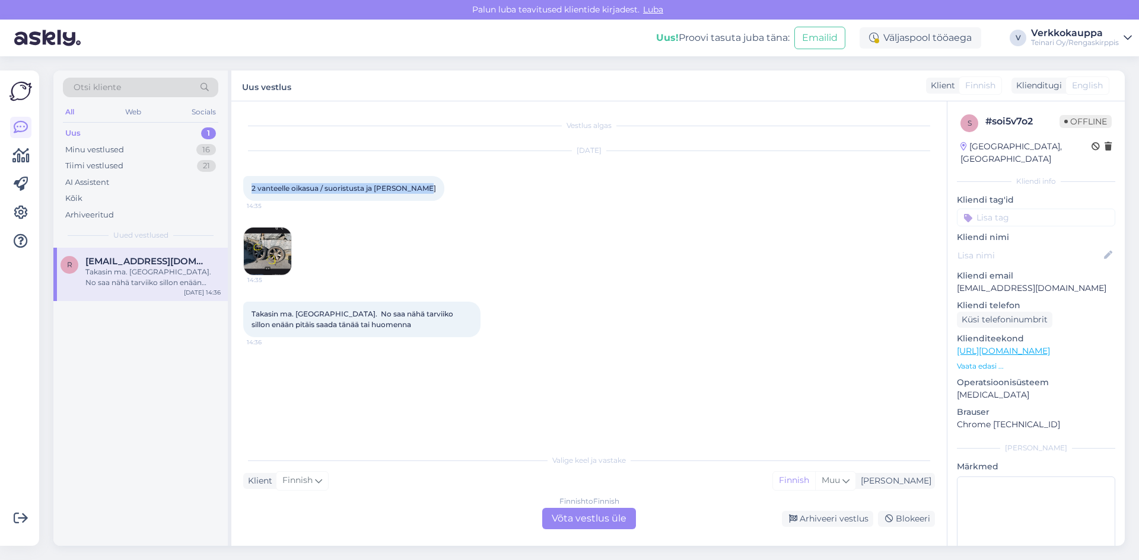
drag, startPoint x: 253, startPoint y: 187, endPoint x: 413, endPoint y: 180, distance: 159.7
click at [413, 180] on div "2 vanteelle oikasua / suoristusta ja [PERSON_NAME] 14:35" at bounding box center [343, 188] width 201 height 25
copy span "2 vanteelle oikasua / suoristusta ja [PERSON_NAME]"
click at [396, 413] on div "Vestlus algas [DATE] 2 vanteelle oikasua / suoristusta ja niille hinta 14:35 14…" at bounding box center [594, 275] width 702 height 324
click at [460, 391] on div "Vestlus algas [DATE] 2 vanteelle oikasua / suoristusta ja niille hinta 14:35 14…" at bounding box center [594, 275] width 702 height 324
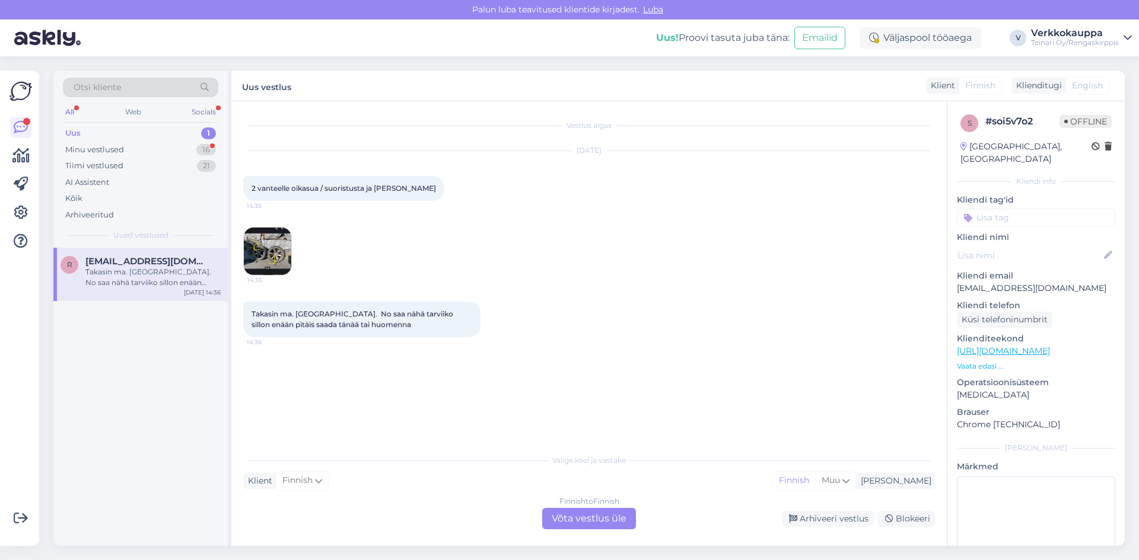
click at [491, 329] on div "Takasin ma. [GEOGRAPHIC_DATA]. No saa nähä tarviiko sillon enään pitäis saada t…" at bounding box center [589, 320] width 692 height 62
